Goal: Transaction & Acquisition: Purchase product/service

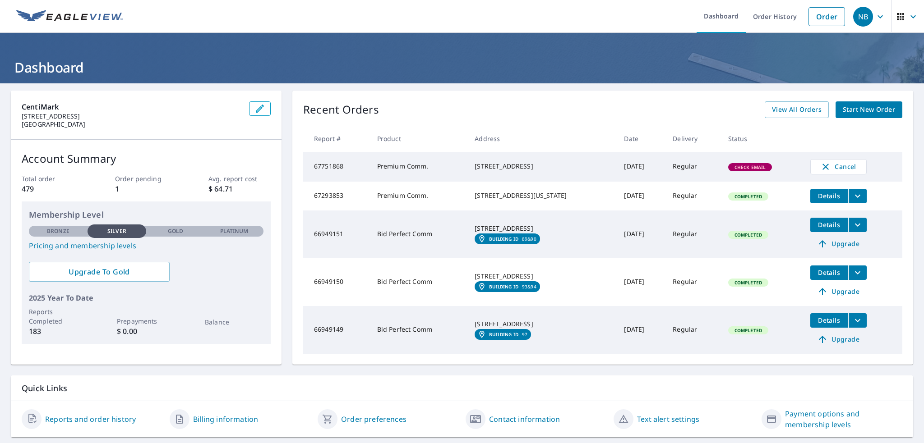
drag, startPoint x: 471, startPoint y: 165, endPoint x: 517, endPoint y: 173, distance: 46.7
click at [517, 171] on div "[STREET_ADDRESS]" at bounding box center [542, 166] width 135 height 9
click at [518, 171] on div "[STREET_ADDRESS]" at bounding box center [542, 166] width 135 height 9
drag, startPoint x: 523, startPoint y: 173, endPoint x: 465, endPoint y: 161, distance: 59.0
click at [467, 161] on td "[STREET_ADDRESS]" at bounding box center [541, 167] width 149 height 30
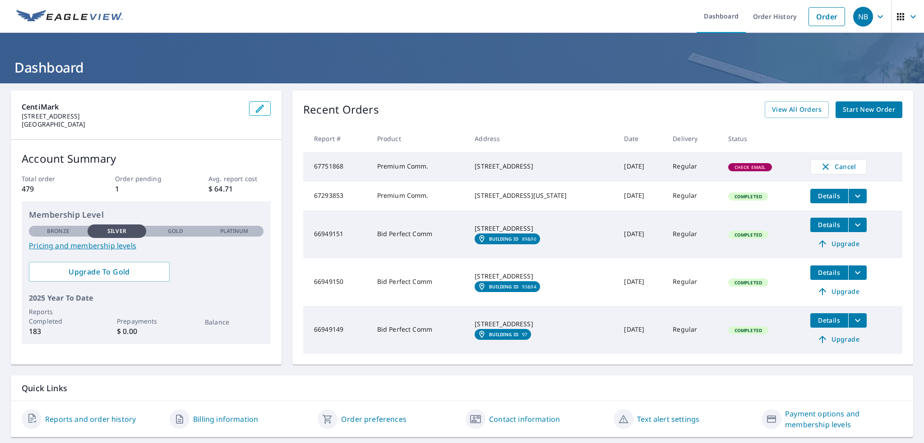
copy div "[STREET_ADDRESS]"
click at [837, 169] on span "Cancel" at bounding box center [838, 166] width 37 height 11
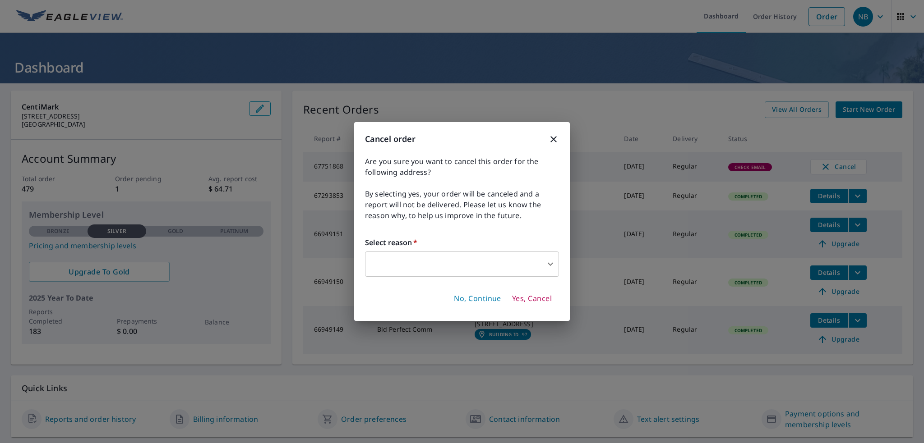
click at [538, 258] on body "NB NB Dashboard Order History Order NB Dashboard CentiMark [STREET_ADDRESS] Acc…" at bounding box center [462, 221] width 924 height 443
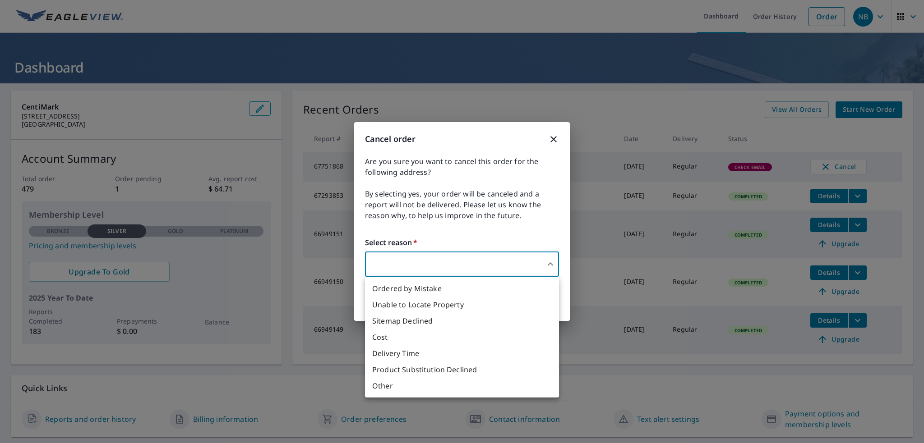
click at [518, 388] on li "Other" at bounding box center [462, 386] width 194 height 16
type input "36"
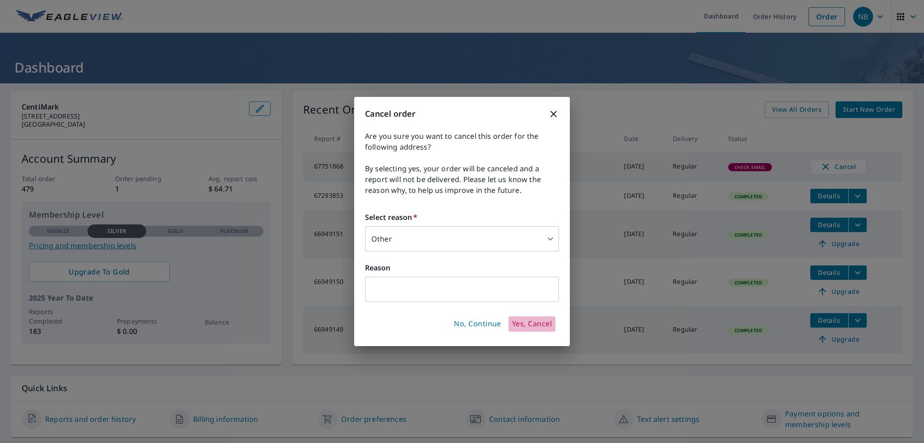
click at [537, 328] on span "Yes, Cancel" at bounding box center [532, 324] width 40 height 10
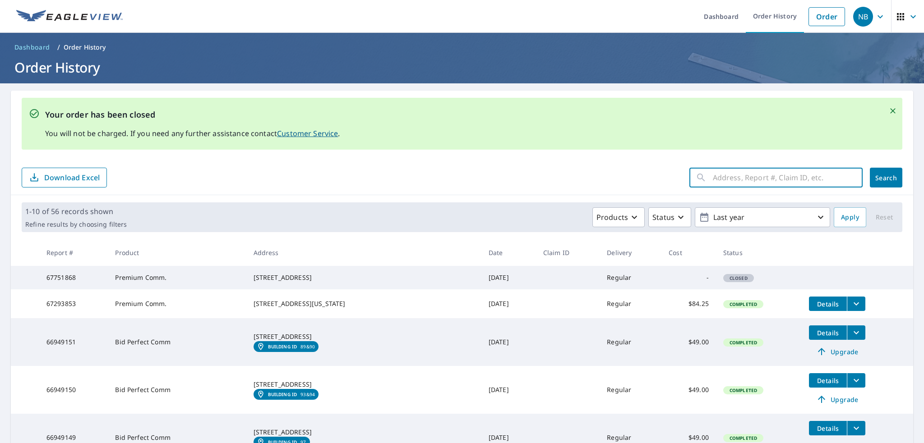
click at [733, 177] on input "text" at bounding box center [788, 177] width 150 height 25
click at [808, 9] on link "Order" at bounding box center [826, 16] width 37 height 19
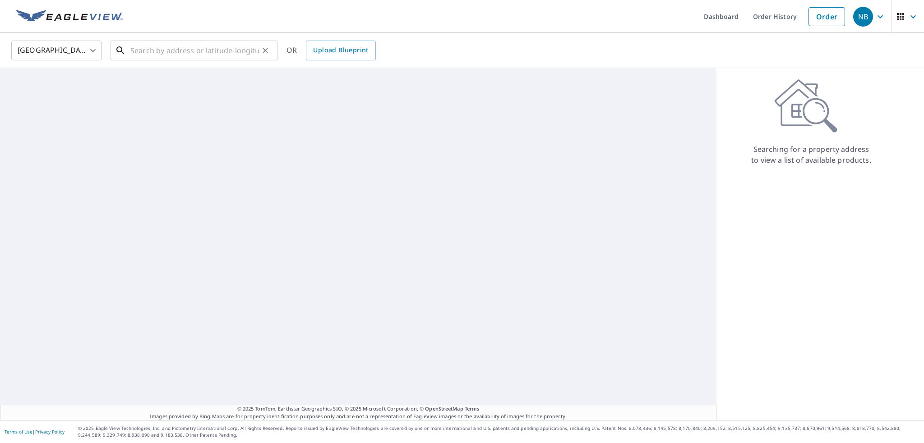
click at [143, 50] on input "text" at bounding box center [194, 50] width 129 height 25
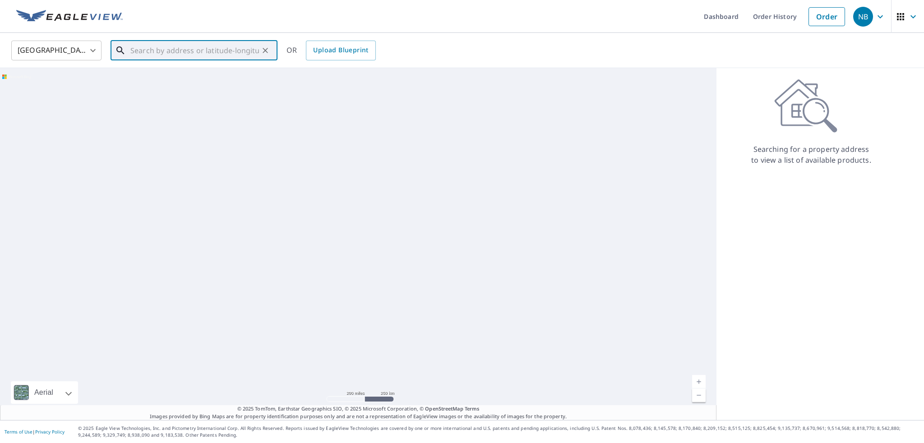
paste input "[STREET_ADDRESS]"
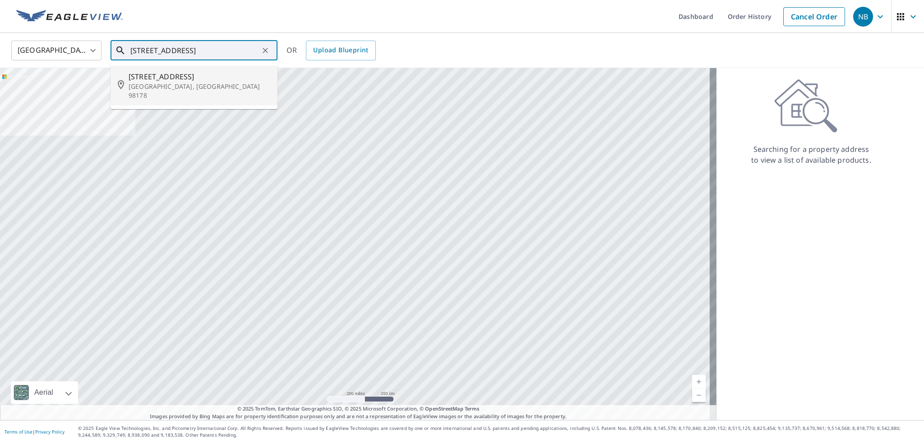
click at [182, 84] on p "[GEOGRAPHIC_DATA], [GEOGRAPHIC_DATA] 98178" at bounding box center [200, 91] width 142 height 18
type input "[STREET_ADDRESS]"
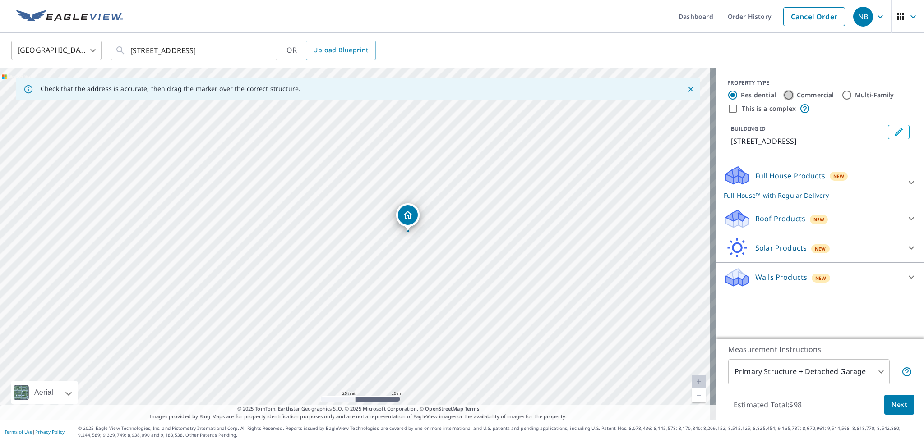
click at [785, 96] on input "Commercial" at bounding box center [788, 95] width 11 height 11
radio input "true"
type input "4"
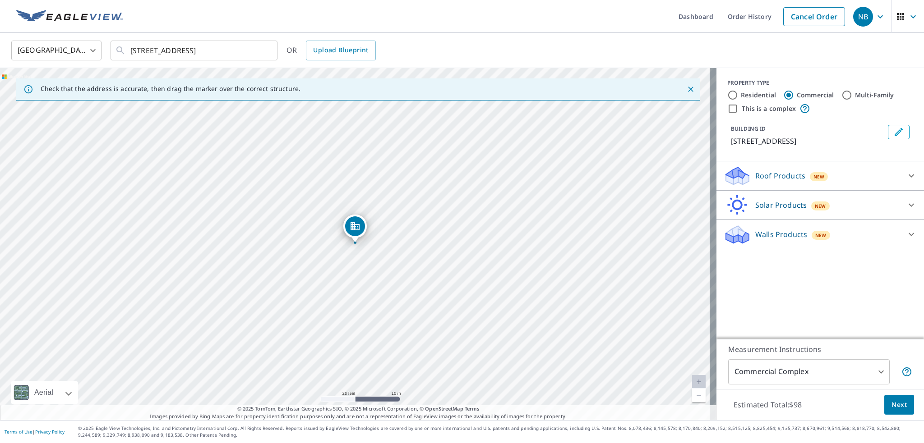
click at [906, 178] on icon at bounding box center [911, 175] width 11 height 11
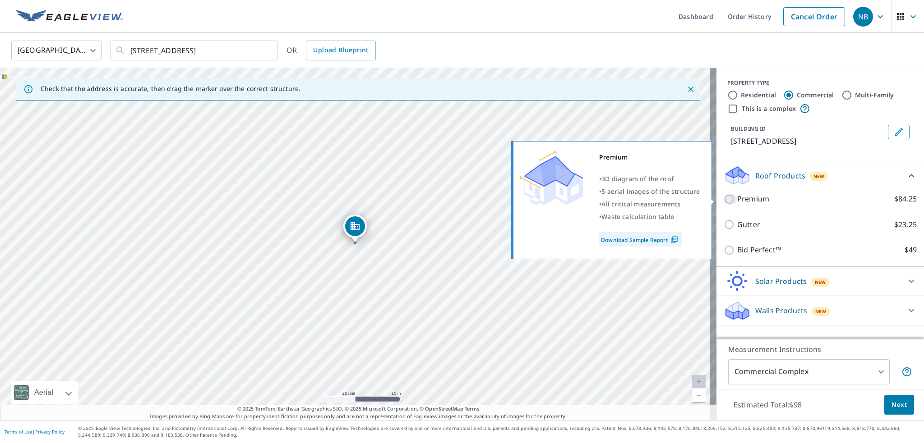
click at [723, 198] on input "Premium $84.25" at bounding box center [730, 199] width 14 height 11
checkbox input "true"
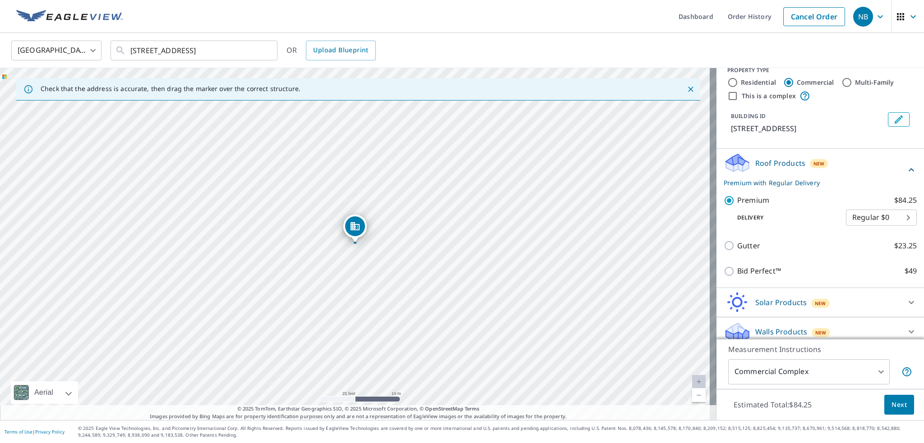
scroll to position [19, 0]
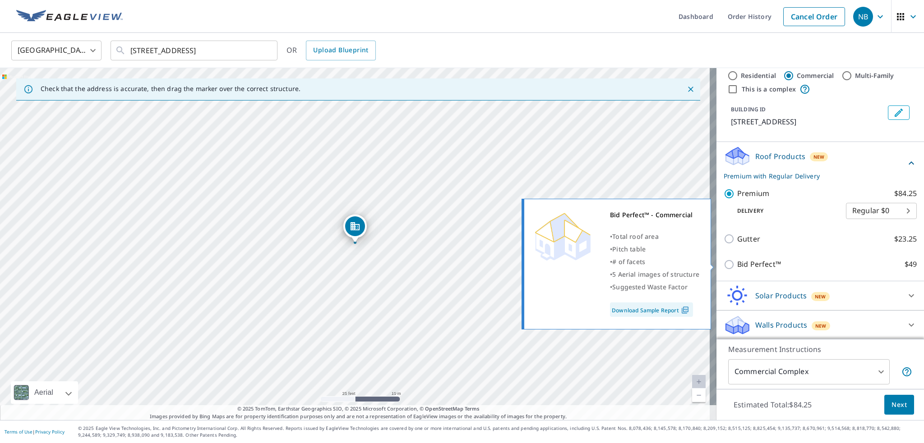
click at [723, 266] on input "Bid Perfect™ $49" at bounding box center [730, 264] width 14 height 11
checkbox input "true"
checkbox input "false"
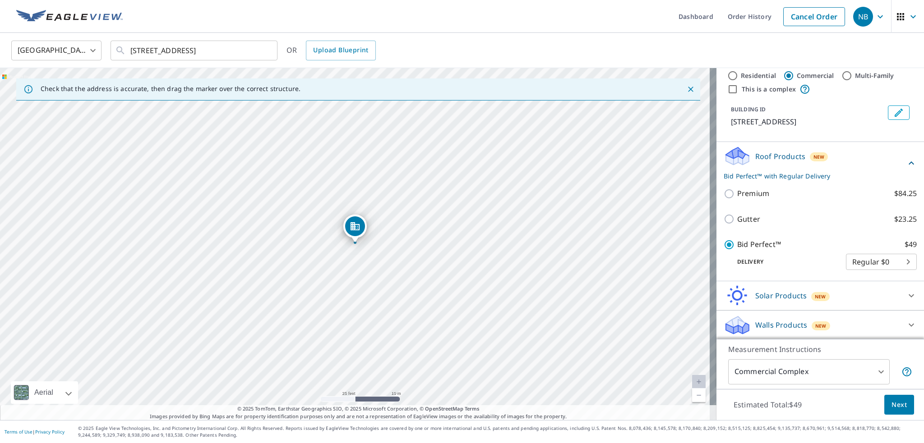
click at [857, 259] on body "NB NB Dashboard Order History Cancel Order NB [GEOGRAPHIC_DATA] [GEOGRAPHIC_DAT…" at bounding box center [462, 221] width 924 height 443
click at [857, 259] on li "Regular $0" at bounding box center [867, 261] width 71 height 16
click at [807, 270] on div "Bid Perfect™ $49 Delivery Regular $0 8 ​" at bounding box center [819, 255] width 193 height 46
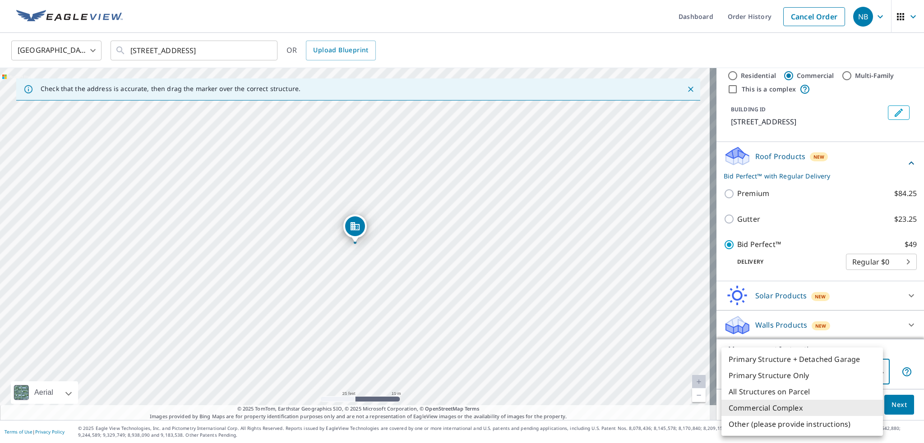
click at [868, 379] on body "NB NB Dashboard Order History Cancel Order NB [GEOGRAPHIC_DATA] [GEOGRAPHIC_DAT…" at bounding box center [462, 221] width 924 height 443
click at [824, 378] on li "Primary Structure Only" at bounding box center [801, 376] width 161 height 16
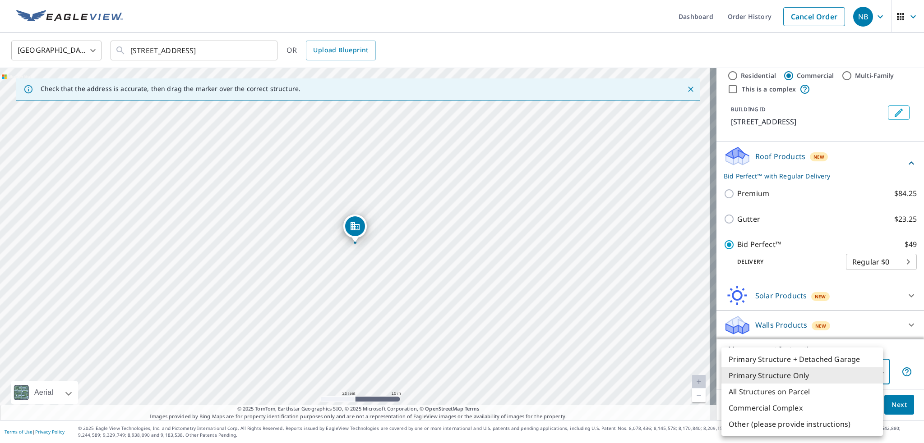
click at [818, 378] on body "NB NB Dashboard Order History Cancel Order NB [GEOGRAPHIC_DATA] [GEOGRAPHIC_DAT…" at bounding box center [462, 221] width 924 height 443
click at [805, 410] on li "Commercial Complex" at bounding box center [801, 408] width 161 height 16
type input "4"
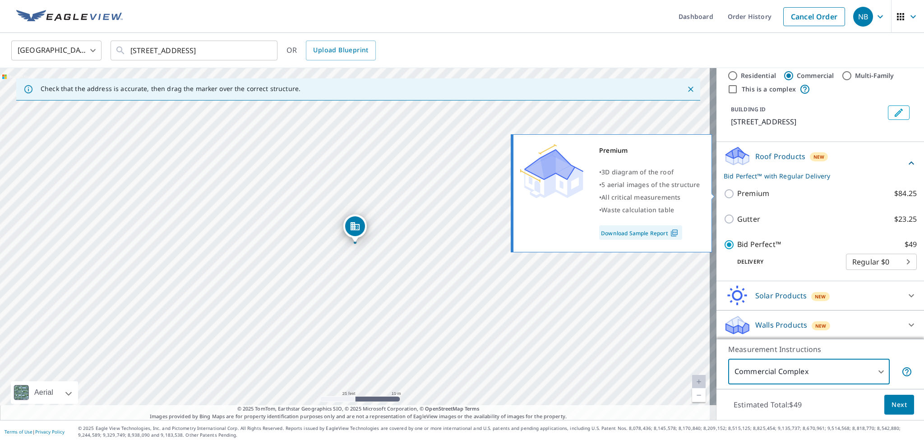
click at [723, 194] on input "Premium $84.25" at bounding box center [730, 194] width 14 height 11
checkbox input "true"
checkbox input "false"
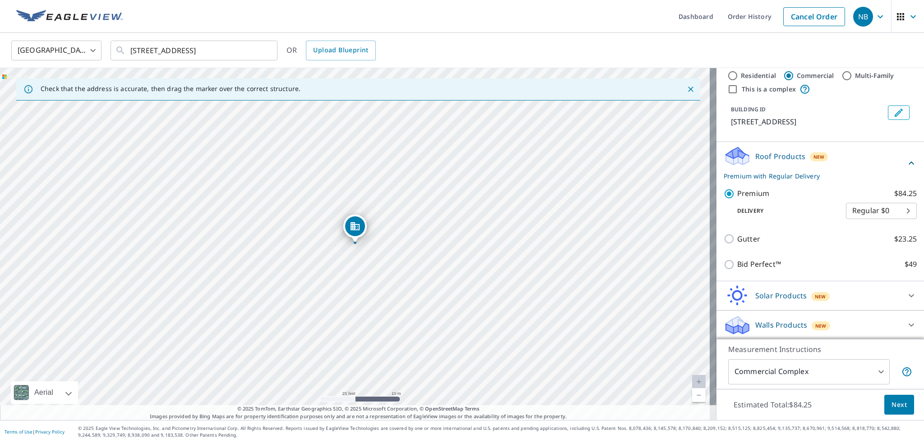
drag, startPoint x: 837, startPoint y: 359, endPoint x: 843, endPoint y: 367, distance: 10.6
click at [837, 359] on div "Measurement Instructions Commercial Complex 4 ​" at bounding box center [819, 364] width 207 height 50
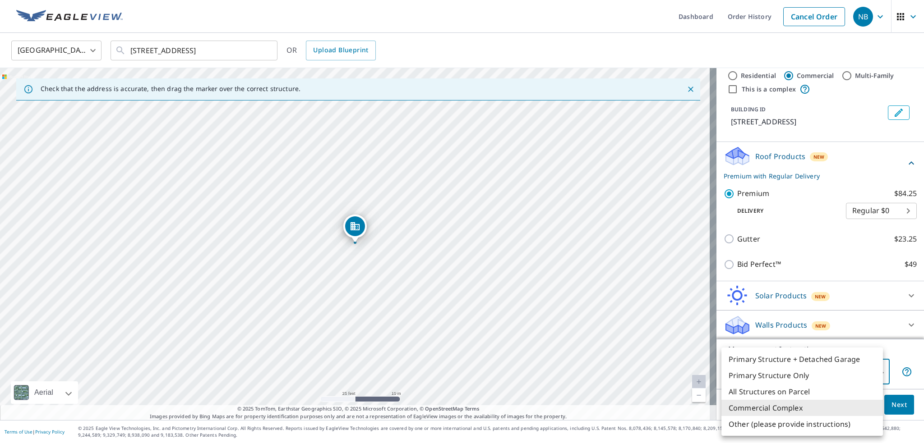
click at [843, 367] on body "NB NB Dashboard Order History Cancel Order NB [GEOGRAPHIC_DATA] [GEOGRAPHIC_DAT…" at bounding box center [462, 221] width 924 height 443
click at [825, 246] on div at bounding box center [462, 221] width 924 height 443
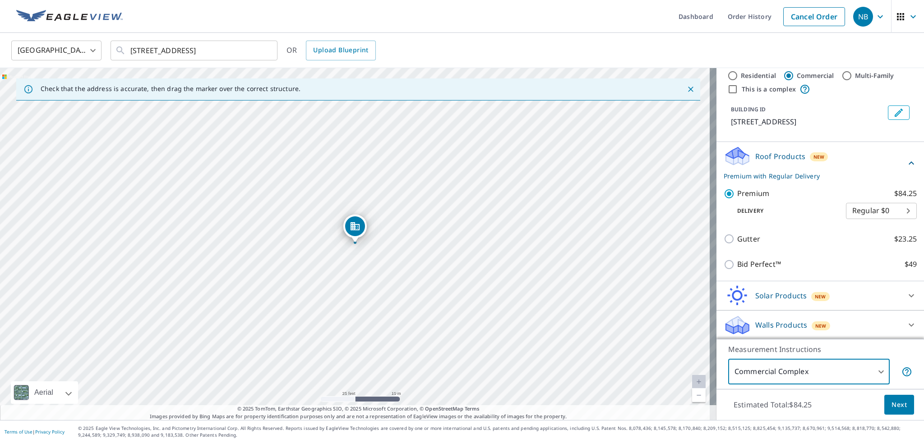
click at [896, 348] on p "Measurement Instructions" at bounding box center [820, 349] width 184 height 11
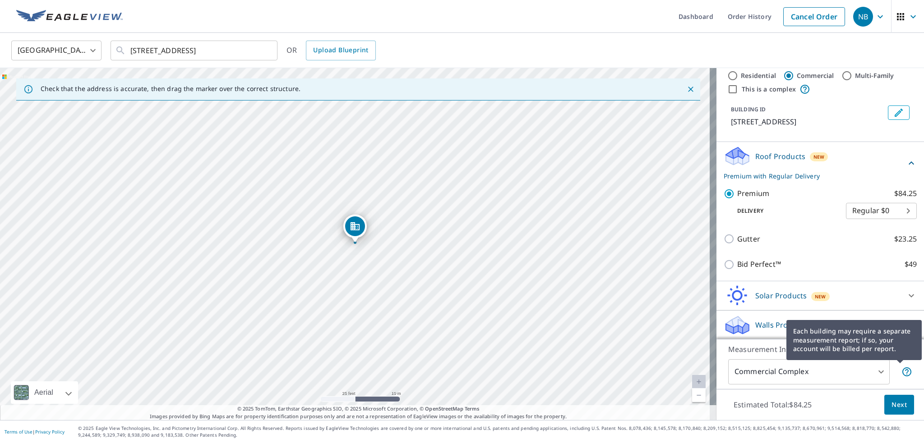
click at [901, 369] on icon at bounding box center [906, 372] width 11 height 11
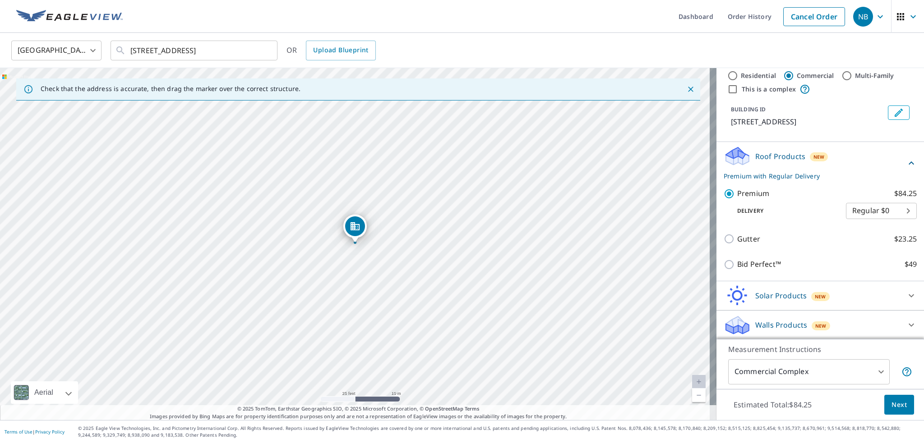
click at [852, 369] on body "NB NB Dashboard Order History Cancel Order NB [GEOGRAPHIC_DATA] [GEOGRAPHIC_DAT…" at bounding box center [462, 221] width 924 height 443
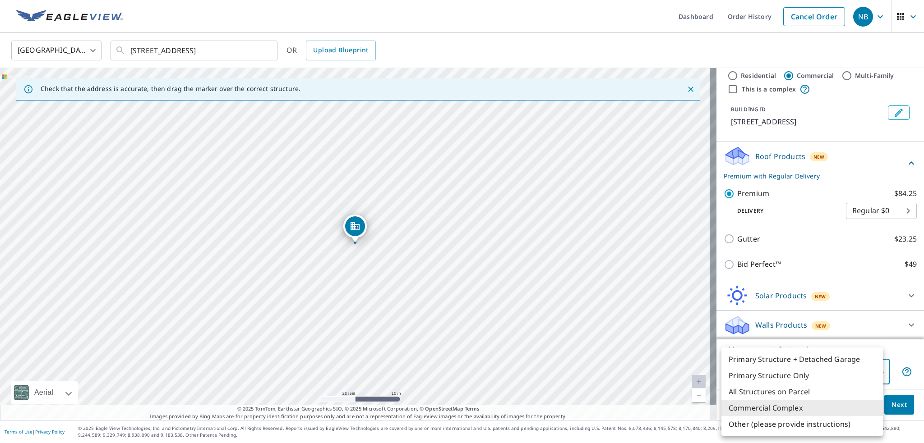
drag, startPoint x: 551, startPoint y: 306, endPoint x: 576, endPoint y: 181, distance: 127.9
click at [576, 178] on div at bounding box center [462, 221] width 924 height 443
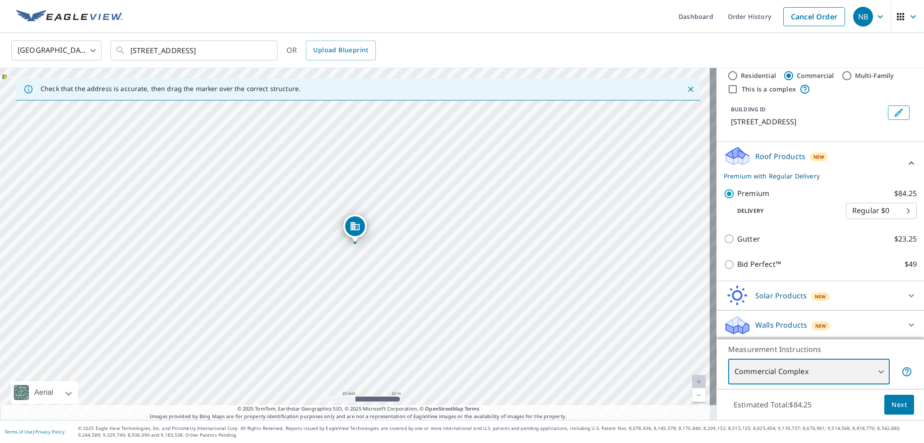
drag, startPoint x: 534, startPoint y: 313, endPoint x: 562, endPoint y: 232, distance: 85.9
click at [562, 232] on div "[STREET_ADDRESS]" at bounding box center [358, 244] width 716 height 352
drag, startPoint x: 576, startPoint y: 238, endPoint x: 584, endPoint y: 329, distance: 91.5
click at [584, 329] on div "[STREET_ADDRESS]" at bounding box center [358, 244] width 716 height 352
drag, startPoint x: 570, startPoint y: 309, endPoint x: 570, endPoint y: 273, distance: 35.6
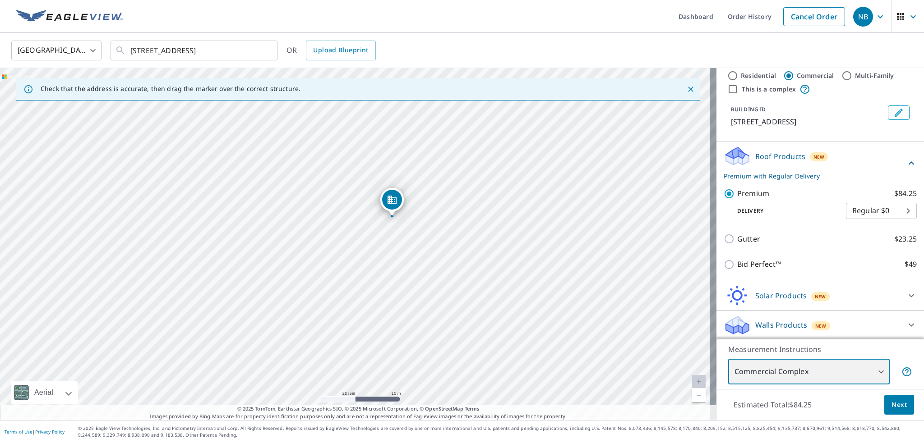
click at [570, 274] on div "[STREET_ADDRESS]" at bounding box center [358, 244] width 716 height 352
click at [863, 366] on body "NB NB Dashboard Order History Cancel Order NB [GEOGRAPHIC_DATA] [GEOGRAPHIC_DAT…" at bounding box center [462, 221] width 924 height 443
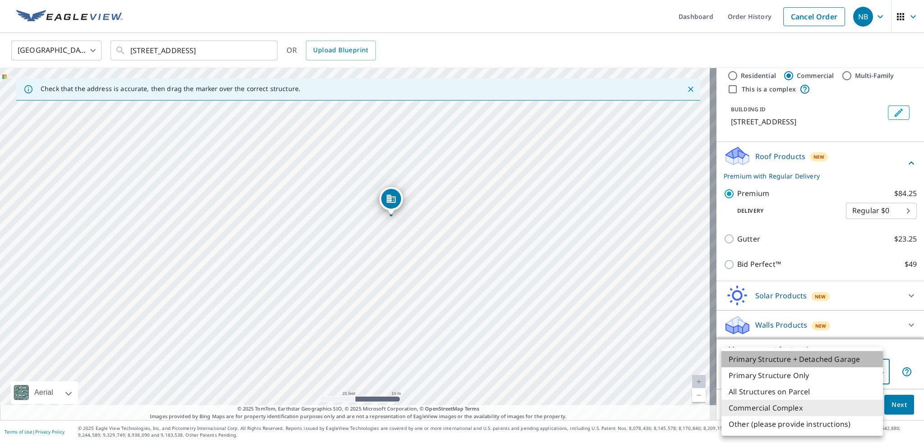
click at [810, 360] on li "Primary Structure + Detached Garage" at bounding box center [801, 359] width 161 height 16
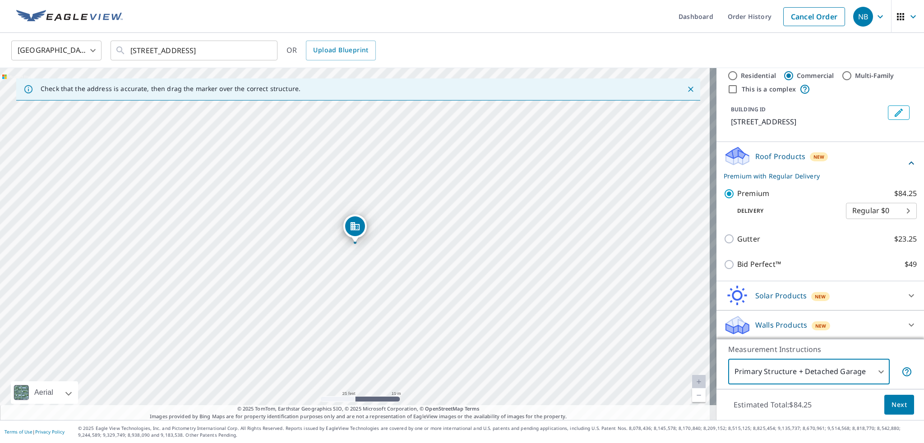
click at [899, 354] on p "Measurement Instructions" at bounding box center [820, 349] width 184 height 11
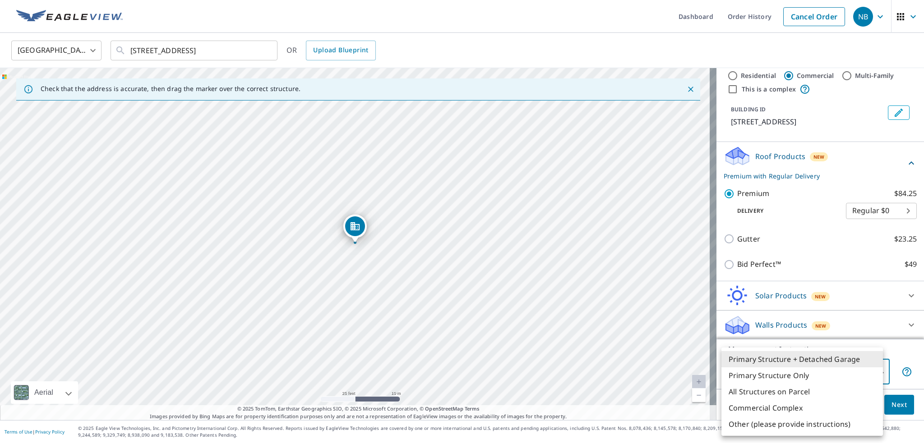
click at [857, 372] on body "NB NB Dashboard Order History Cancel Order NB [GEOGRAPHIC_DATA] [GEOGRAPHIC_DAT…" at bounding box center [462, 221] width 924 height 443
click at [826, 376] on li "Primary Structure Only" at bounding box center [801, 376] width 161 height 16
type input "2"
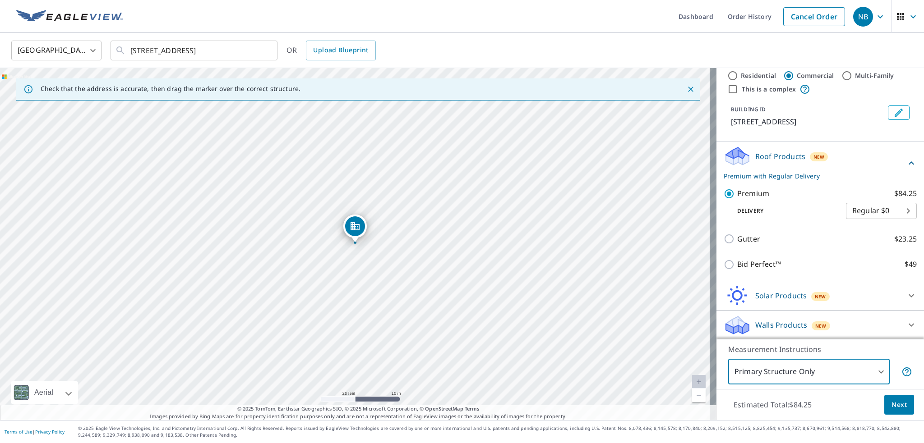
click at [902, 352] on p "Measurement Instructions" at bounding box center [820, 349] width 184 height 11
click at [891, 402] on span "Next" at bounding box center [898, 405] width 15 height 11
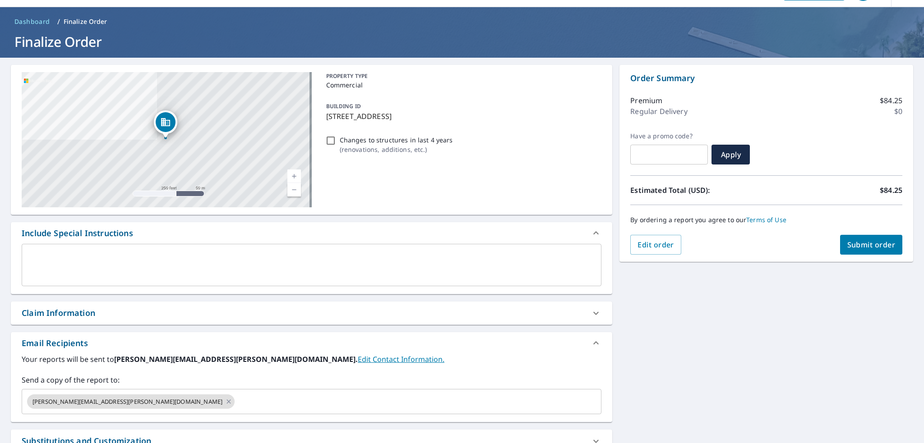
scroll to position [130, 0]
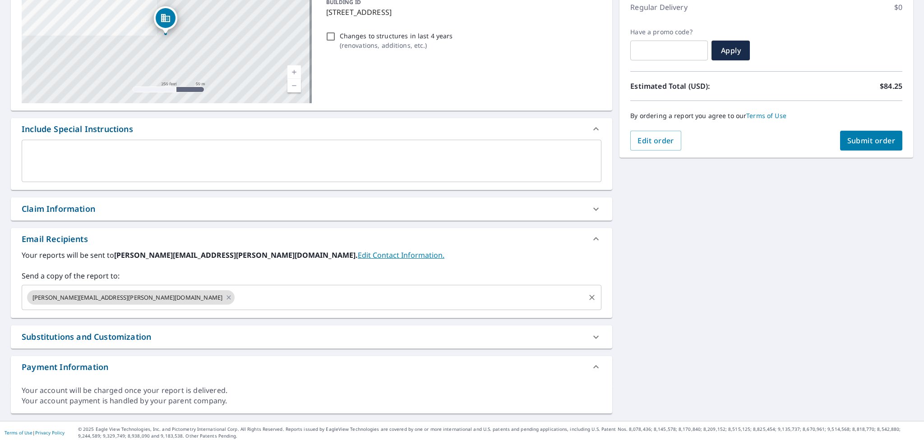
click at [236, 299] on input "text" at bounding box center [410, 297] width 348 height 17
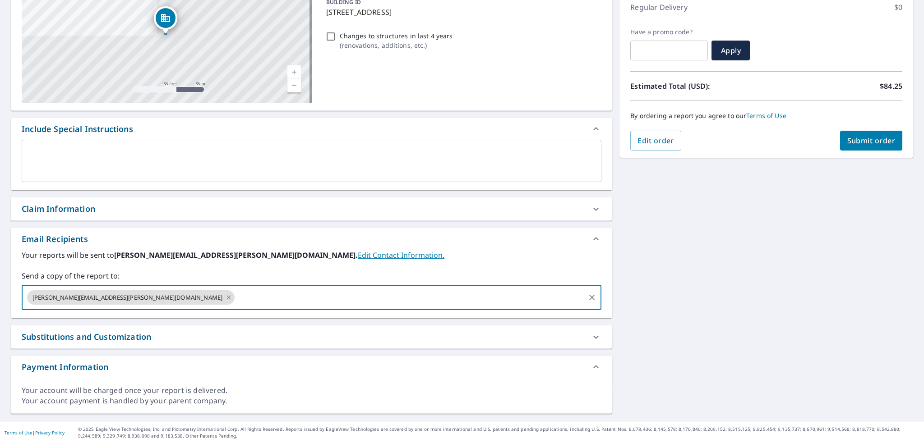
click at [225, 297] on icon at bounding box center [228, 298] width 7 height 10
checkbox input "true"
click at [112, 296] on input "text" at bounding box center [305, 297] width 558 height 17
click at [139, 294] on input "[EMAIL_ADDRESS][DOMAIN_NAME]" at bounding box center [305, 297] width 558 height 17
type input "[EMAIL_ADDRESS][DOMAIN_NAME],"
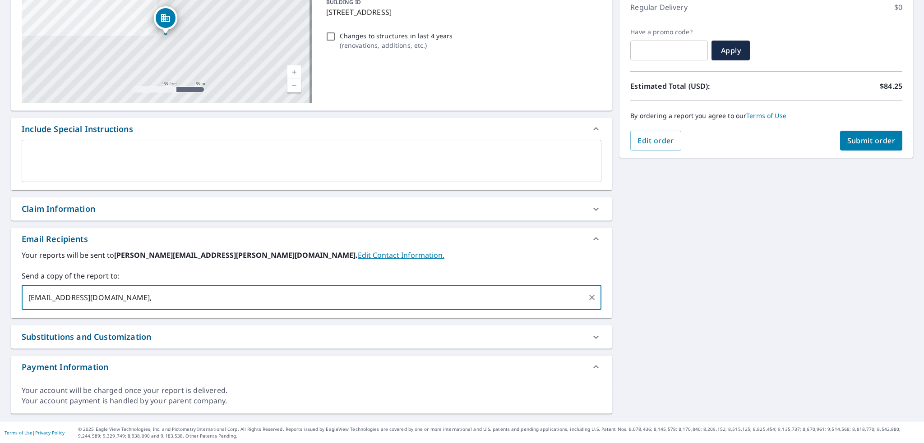
checkbox input "true"
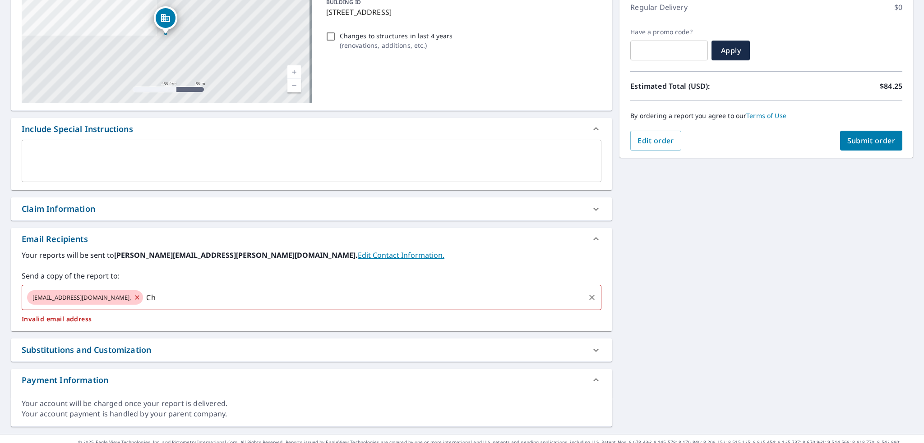
type input "C"
checkbox input "true"
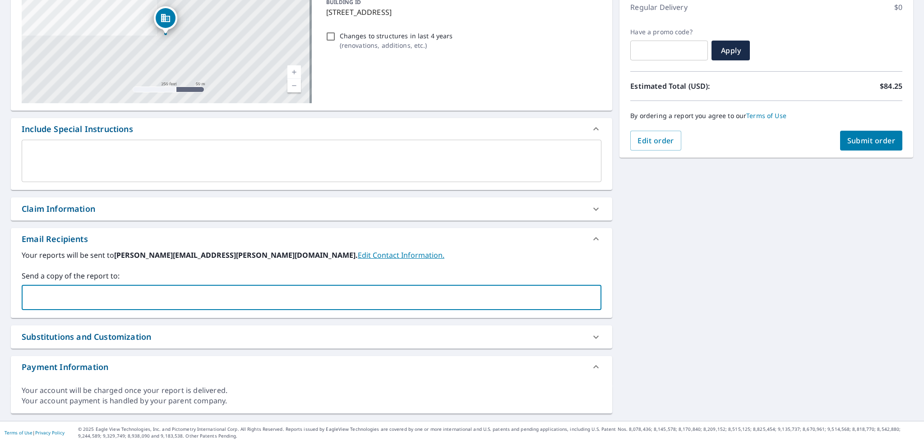
click at [138, 294] on input "text" at bounding box center [305, 297] width 558 height 17
type input "[EMAIL_ADDRESS][DOMAIN_NAME]"
click at [169, 298] on input "[EMAIL_ADDRESS][DOMAIN_NAME]" at bounding box center [305, 297] width 558 height 17
checkbox input "true"
type input "[EMAIL_ADDRESS][PERSON_NAME][DOMAIN_NAME]"
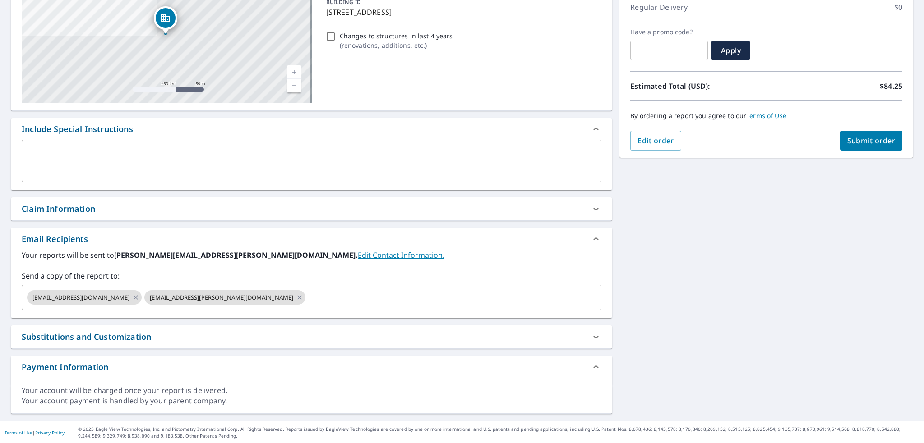
scroll to position [0, 0]
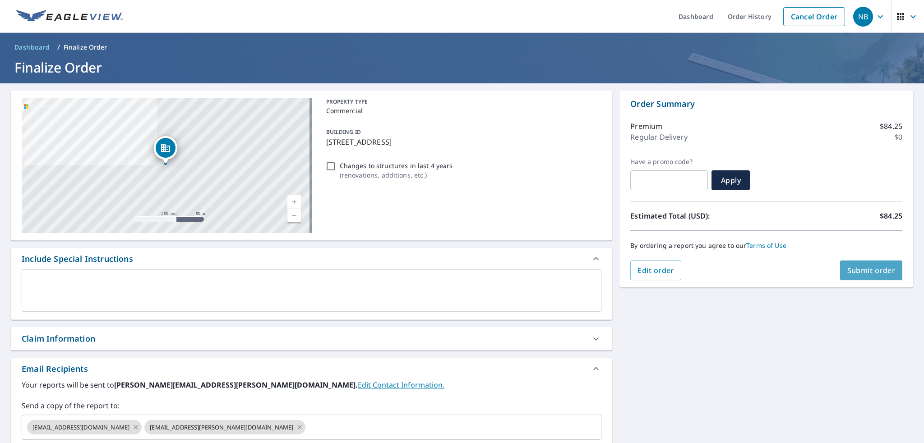
click at [882, 272] on span "Submit order" at bounding box center [871, 271] width 48 height 10
checkbox input "true"
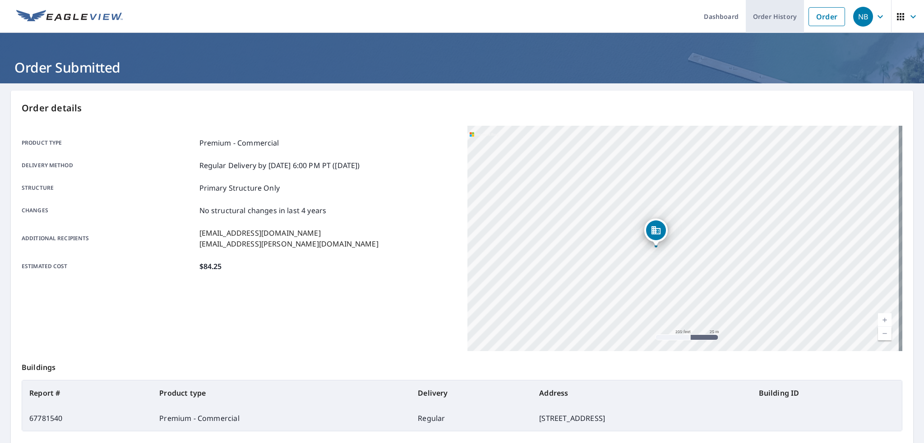
click at [771, 20] on link "Order History" at bounding box center [775, 16] width 58 height 33
